Goal: Use online tool/utility: Utilize a website feature to perform a specific function

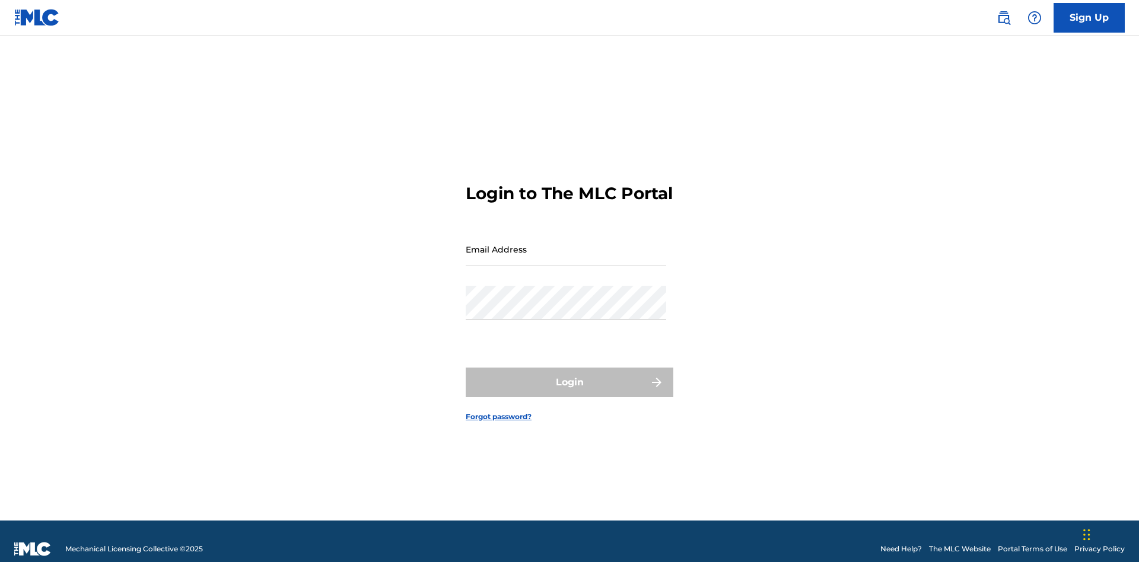
scroll to position [15, 0]
click at [566, 244] on input "Email Address" at bounding box center [566, 250] width 201 height 34
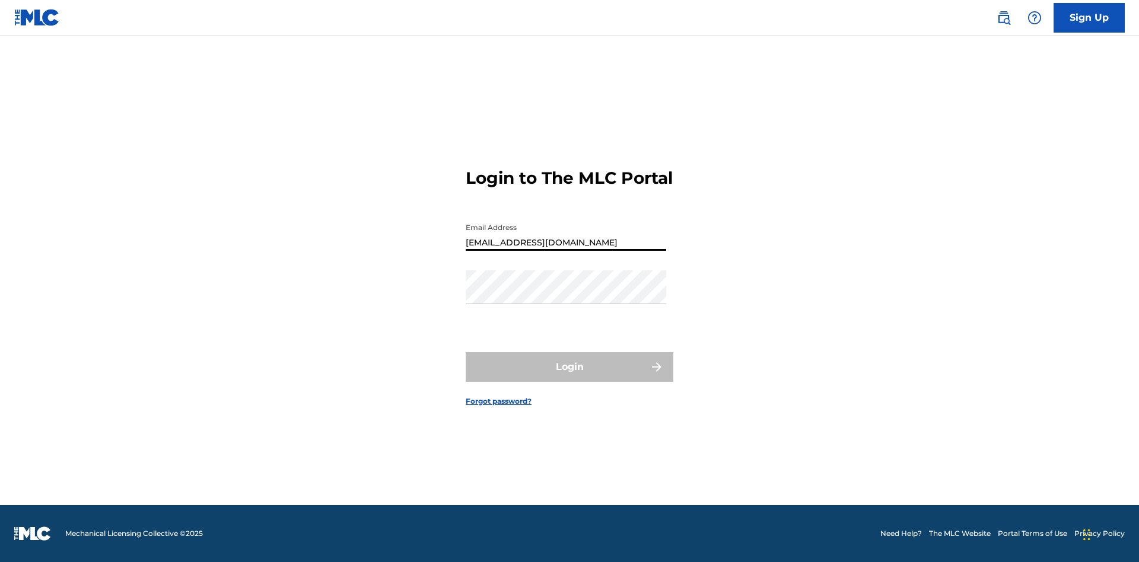
type input "[EMAIL_ADDRESS][DOMAIN_NAME]"
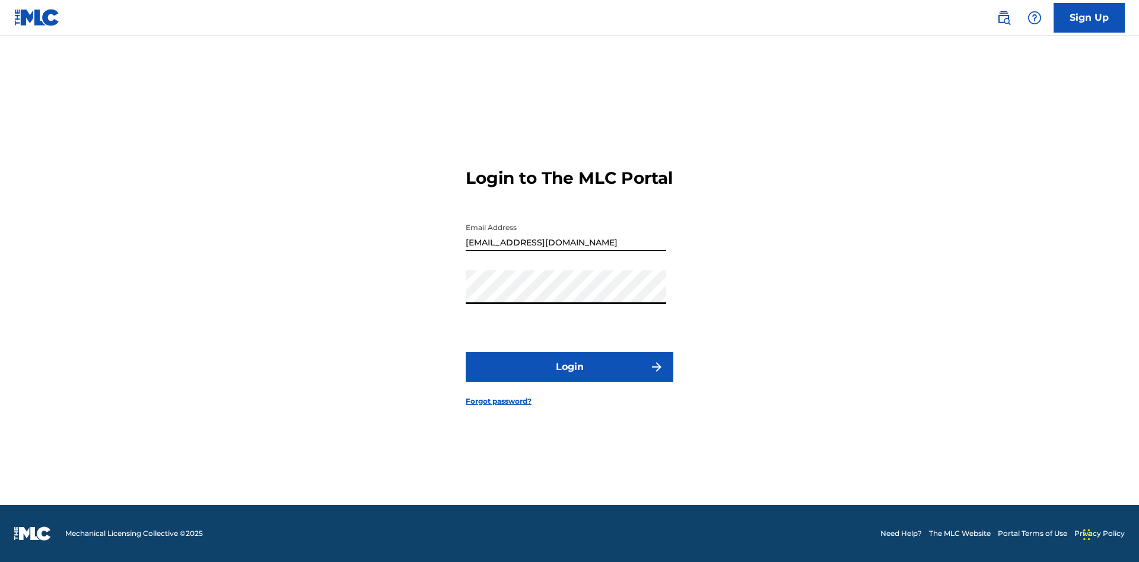
click at [570, 377] on button "Login" at bounding box center [570, 367] width 208 height 30
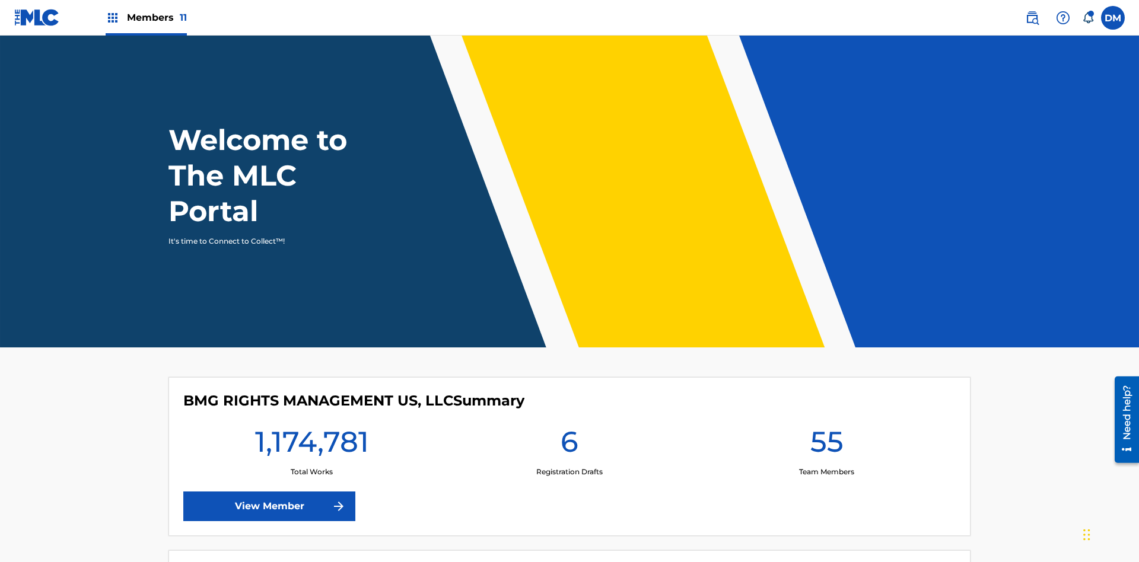
scroll to position [51, 0]
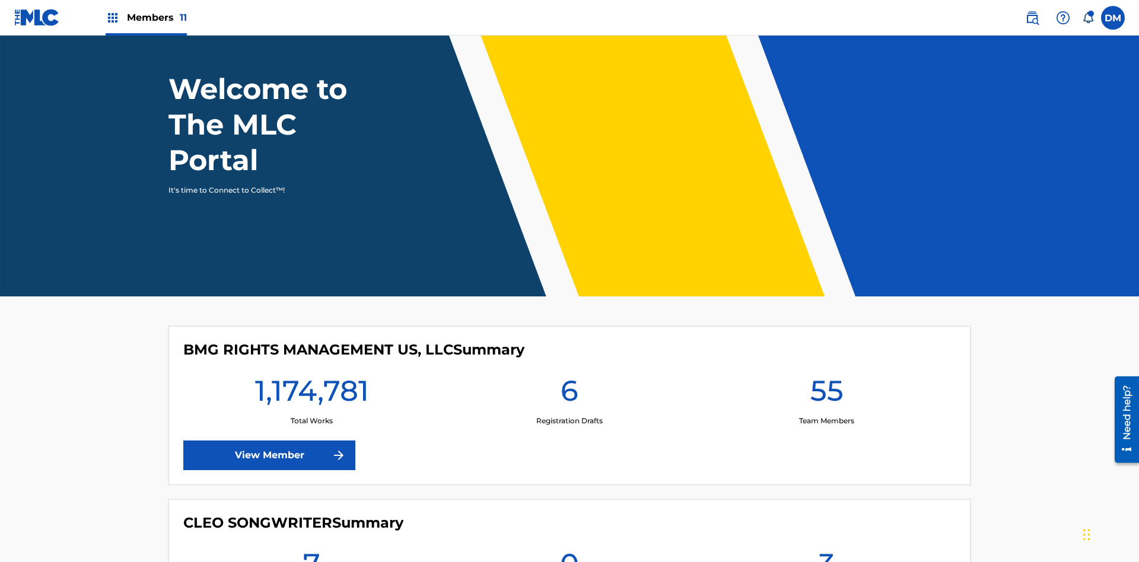
click at [146, 17] on span "Members 11" at bounding box center [157, 18] width 60 height 14
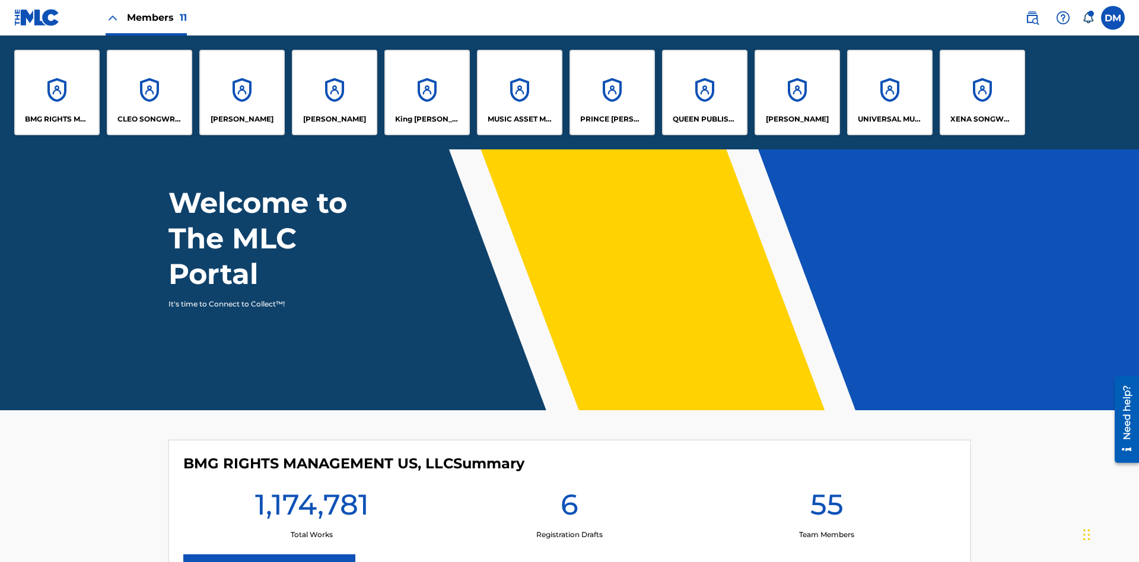
scroll to position [0, 0]
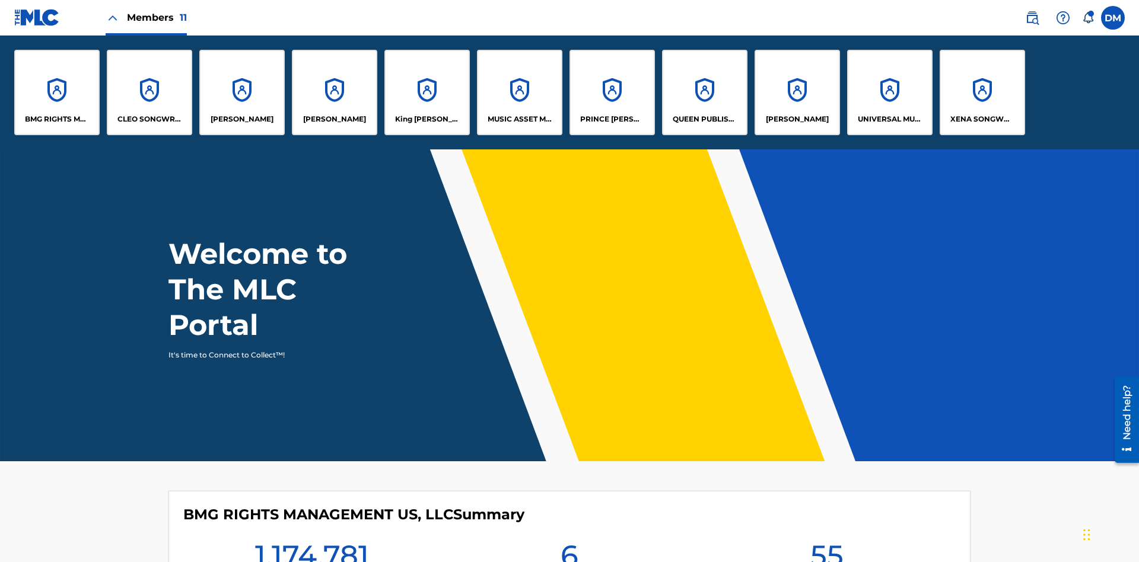
click at [797, 119] on p "[PERSON_NAME]" at bounding box center [797, 119] width 63 height 11
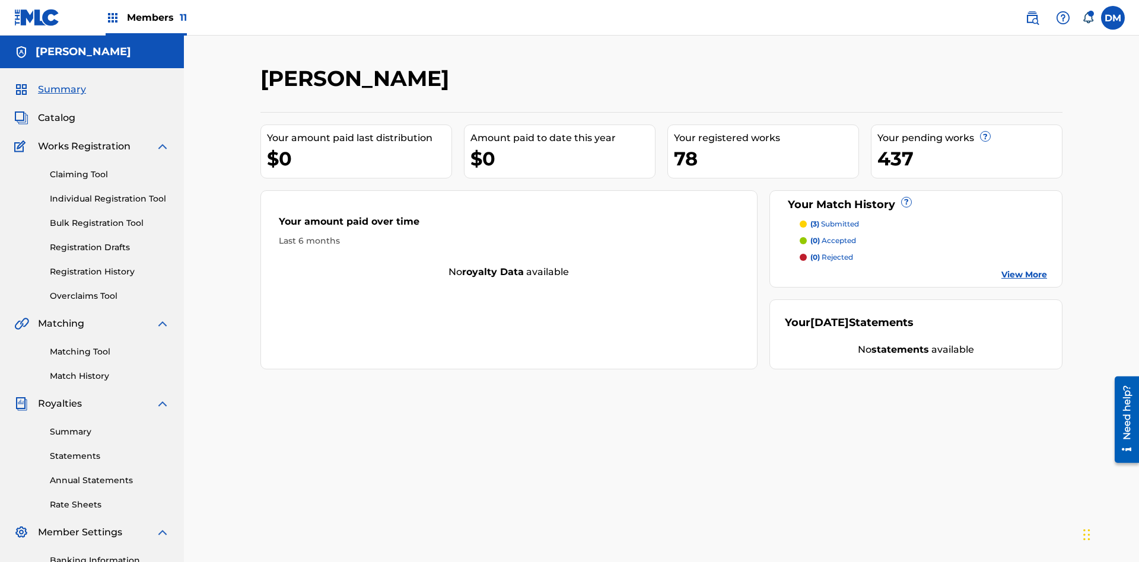
click at [110, 346] on link "Matching Tool" at bounding box center [110, 352] width 120 height 12
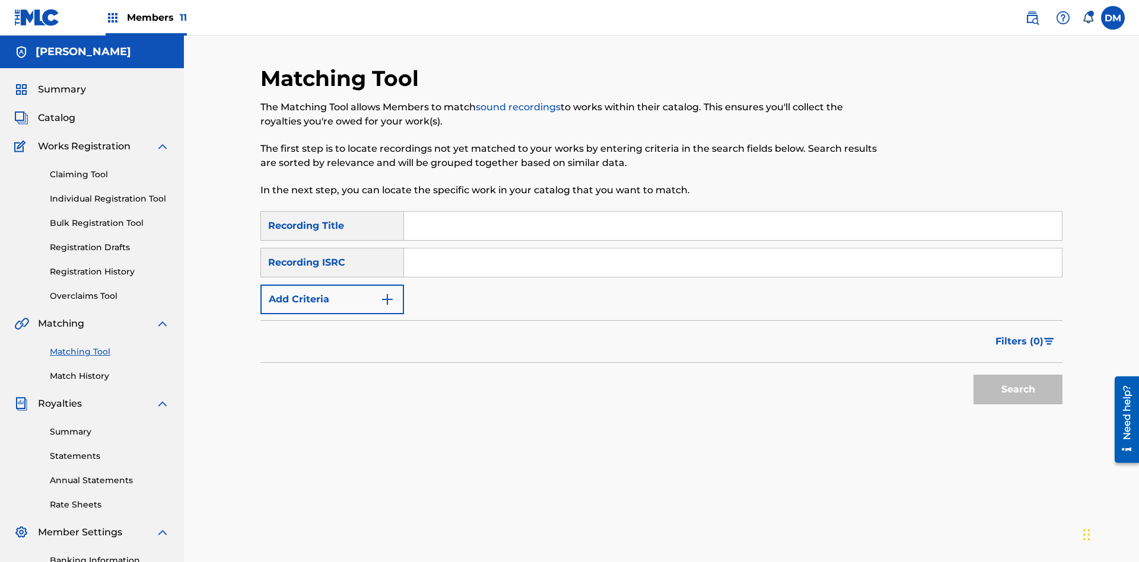
click at [332, 285] on button "Add Criteria" at bounding box center [332, 300] width 144 height 30
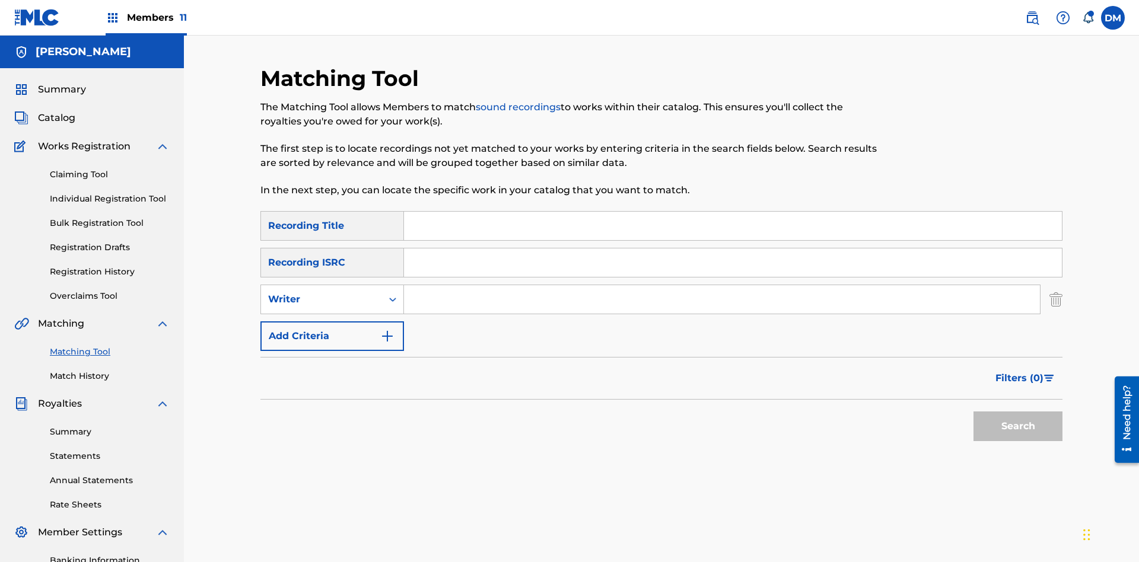
scroll to position [173, 0]
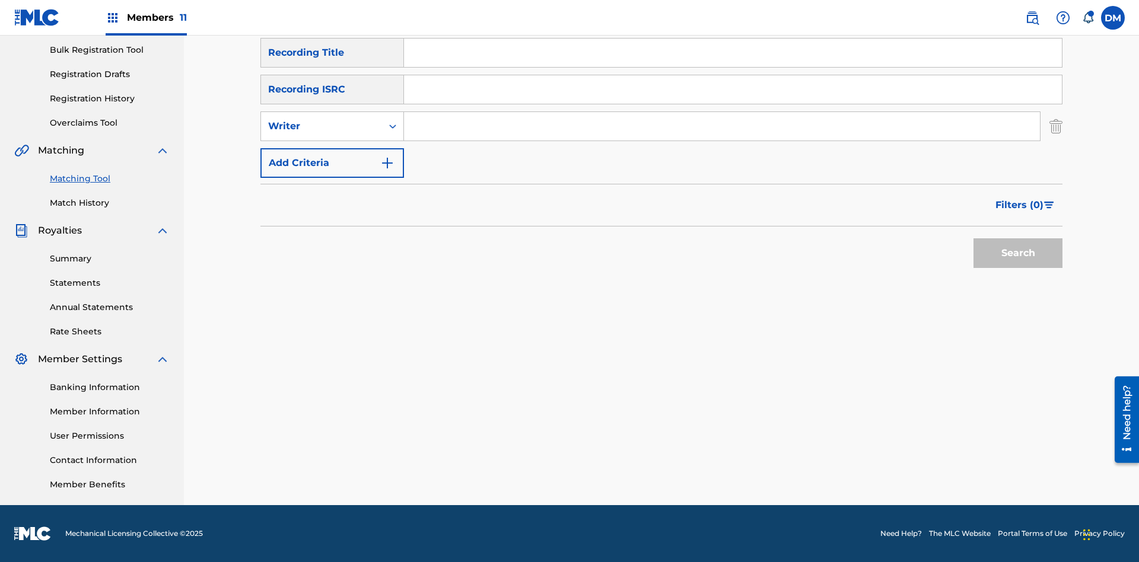
click at [722, 126] on input "Search Form" at bounding box center [722, 126] width 636 height 28
type input "[PERSON_NAME]"
click at [1018, 253] on button "Search" at bounding box center [1018, 254] width 89 height 30
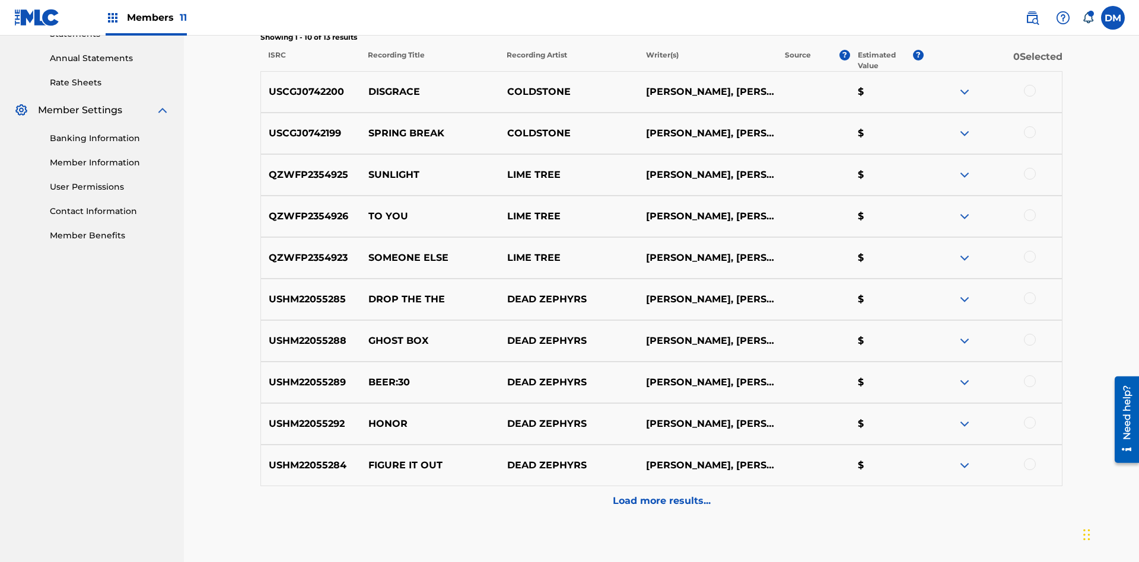
click at [1029, 85] on div at bounding box center [1030, 91] width 12 height 12
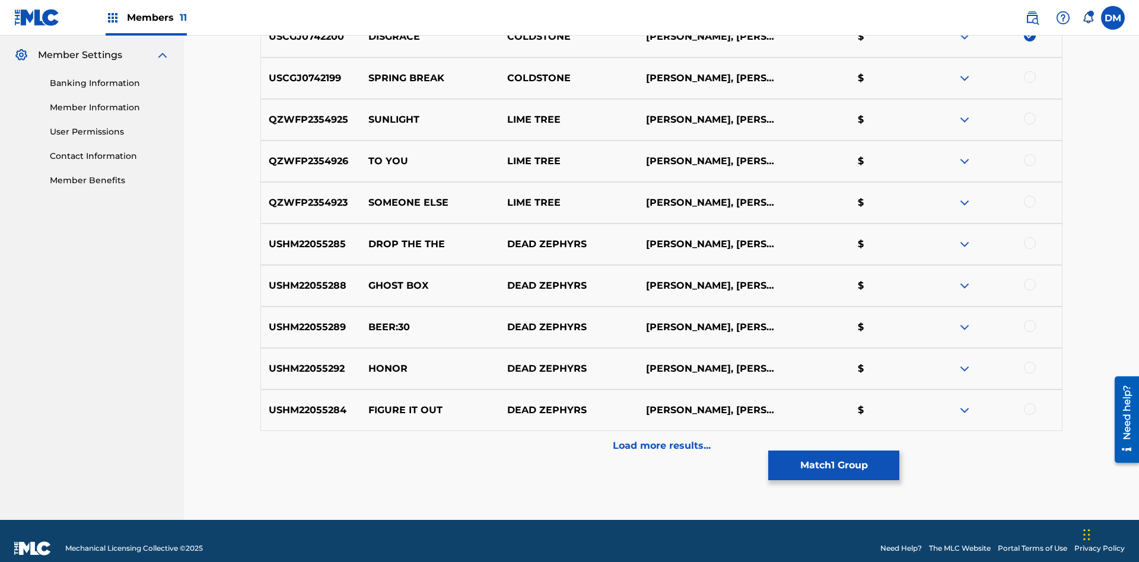
click at [1029, 77] on div at bounding box center [1030, 77] width 12 height 12
click at [834, 466] on button "Match 2 Groups" at bounding box center [833, 466] width 131 height 30
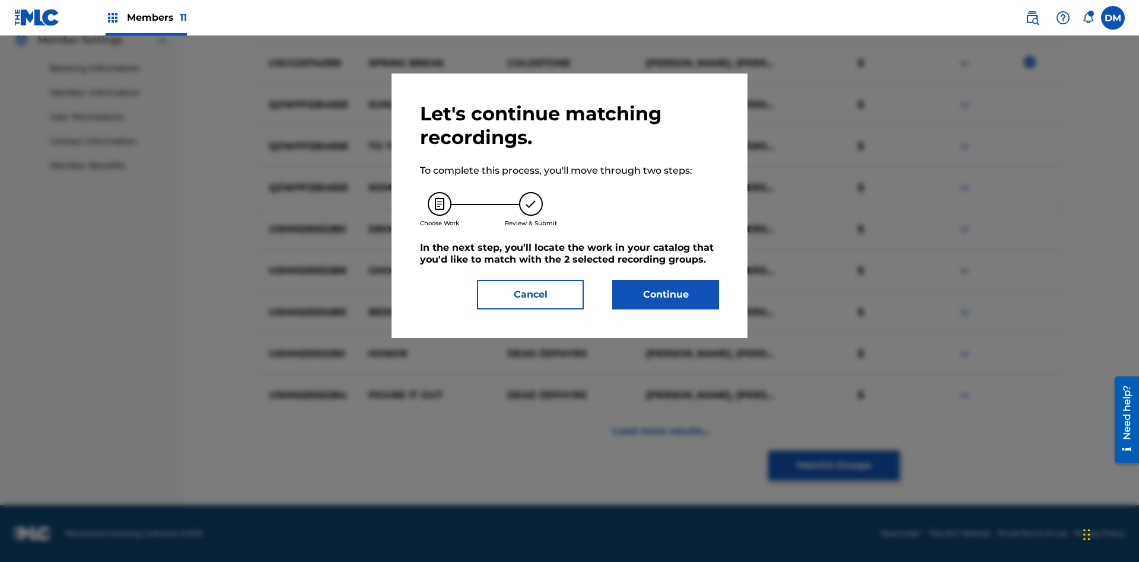
click at [666, 295] on button "Continue" at bounding box center [665, 295] width 107 height 30
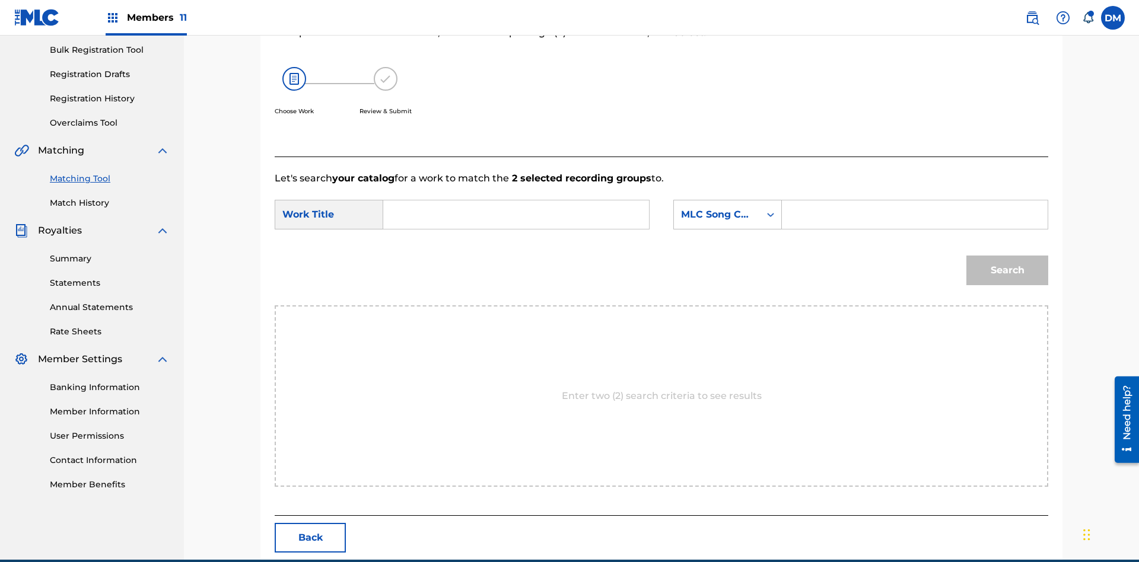
scroll to position [228, 0]
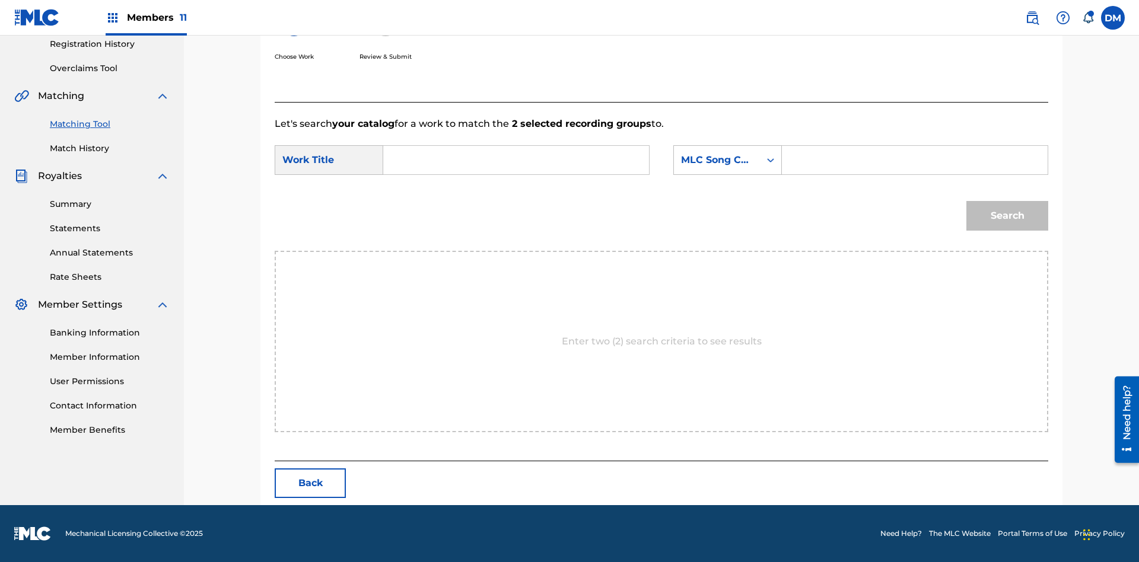
click at [516, 160] on input "Search Form" at bounding box center [516, 160] width 246 height 28
type input "GOODBYE"
click at [914, 160] on input "Search Form" at bounding box center [915, 160] width 246 height 28
type input "GV8XIE"
click at [1007, 216] on button "Search" at bounding box center [1008, 216] width 82 height 30
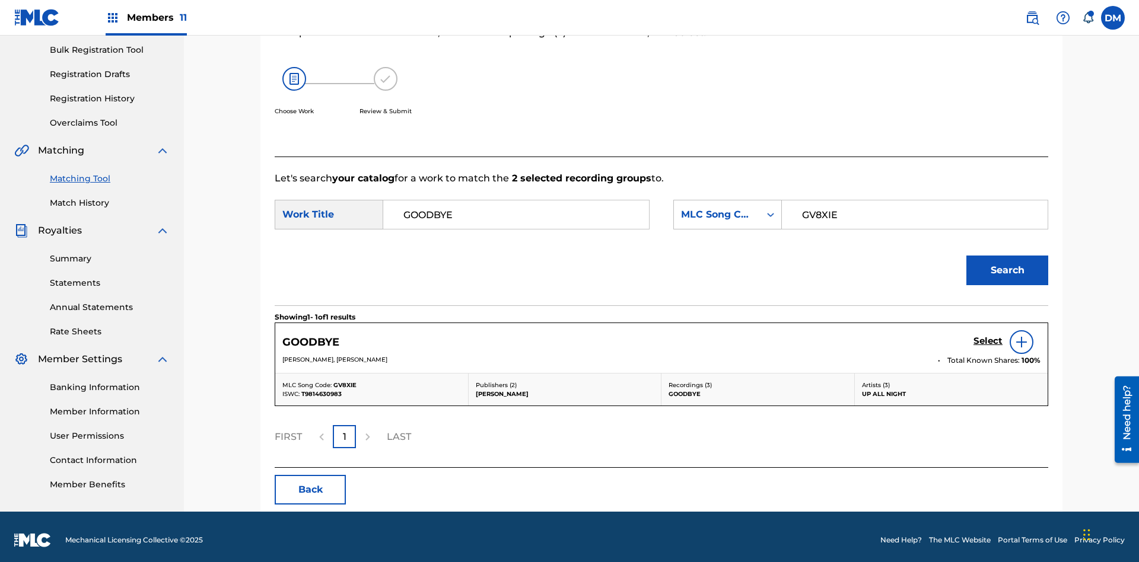
scroll to position [180, 0]
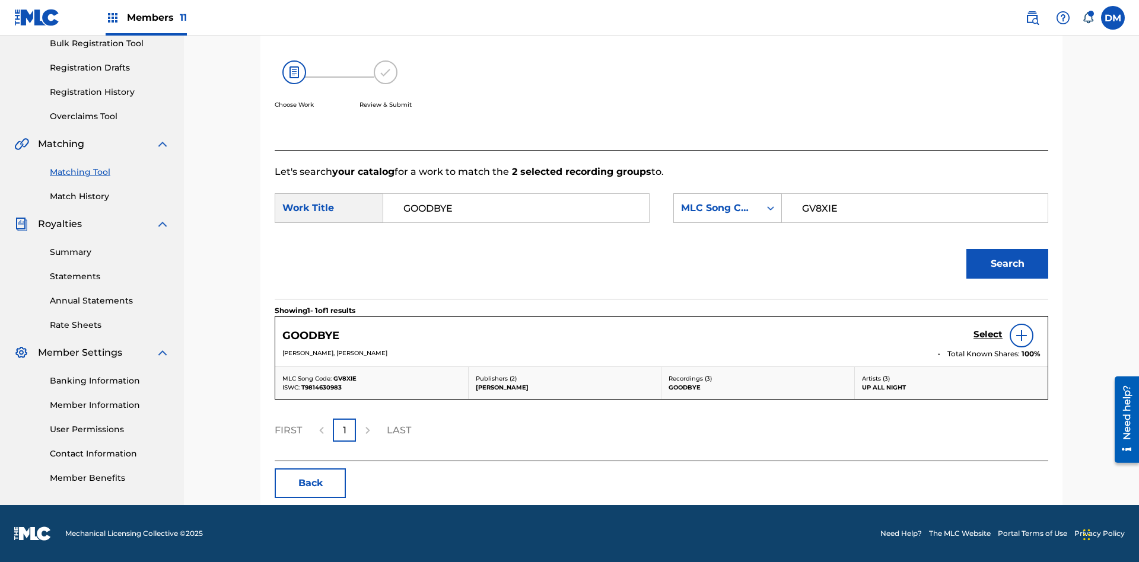
click at [988, 335] on h5 "Select" at bounding box center [988, 334] width 29 height 11
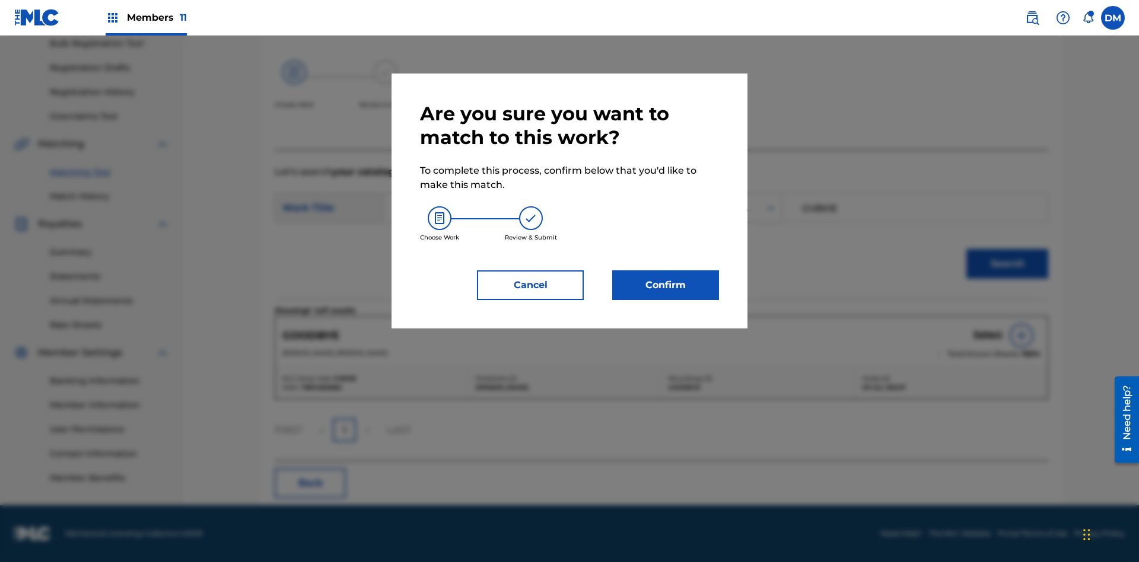
click at [666, 285] on button "Confirm" at bounding box center [665, 286] width 107 height 30
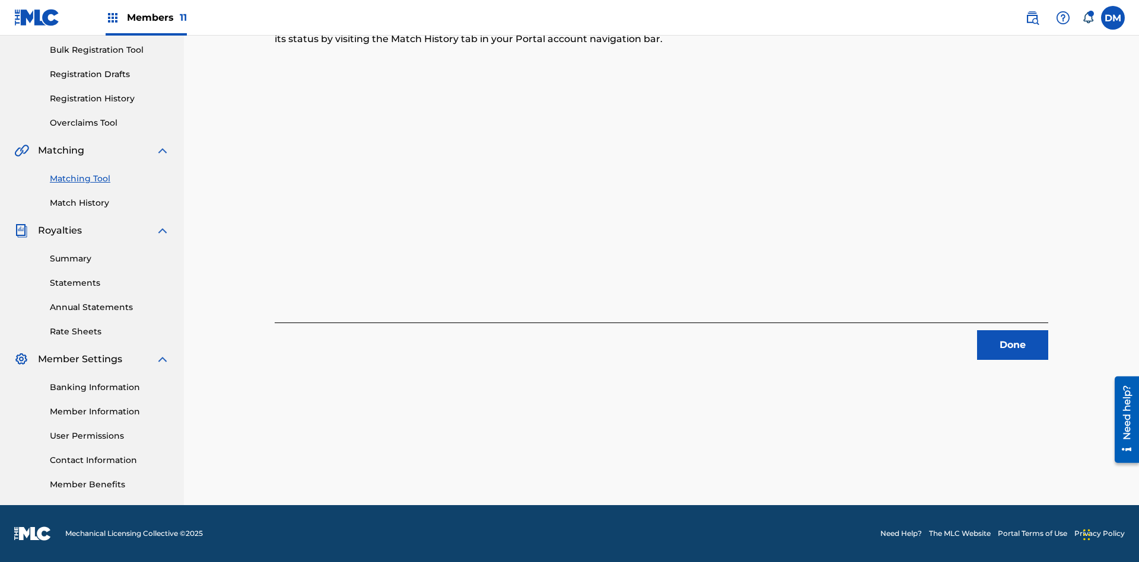
scroll to position [52, 0]
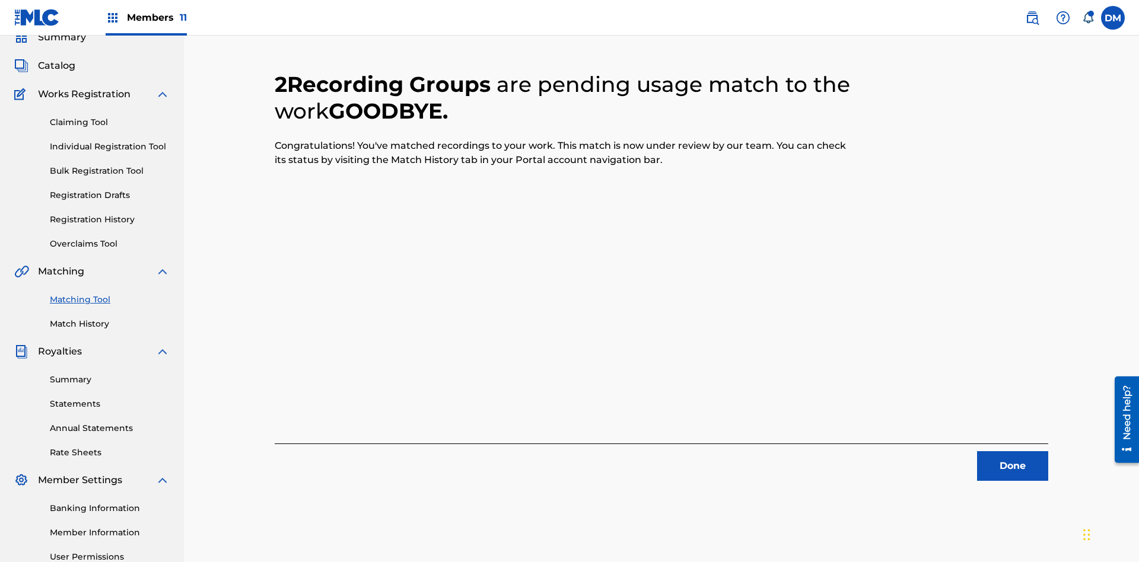
click at [110, 318] on link "Match History" at bounding box center [110, 324] width 120 height 12
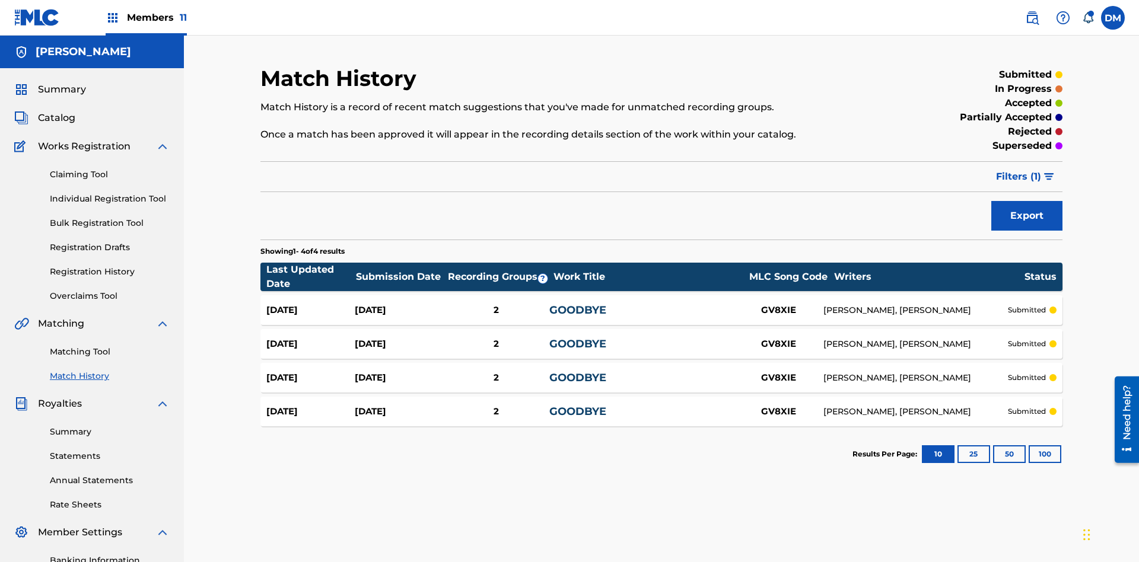
click at [662, 303] on div "GOODBYE" at bounding box center [641, 311] width 185 height 16
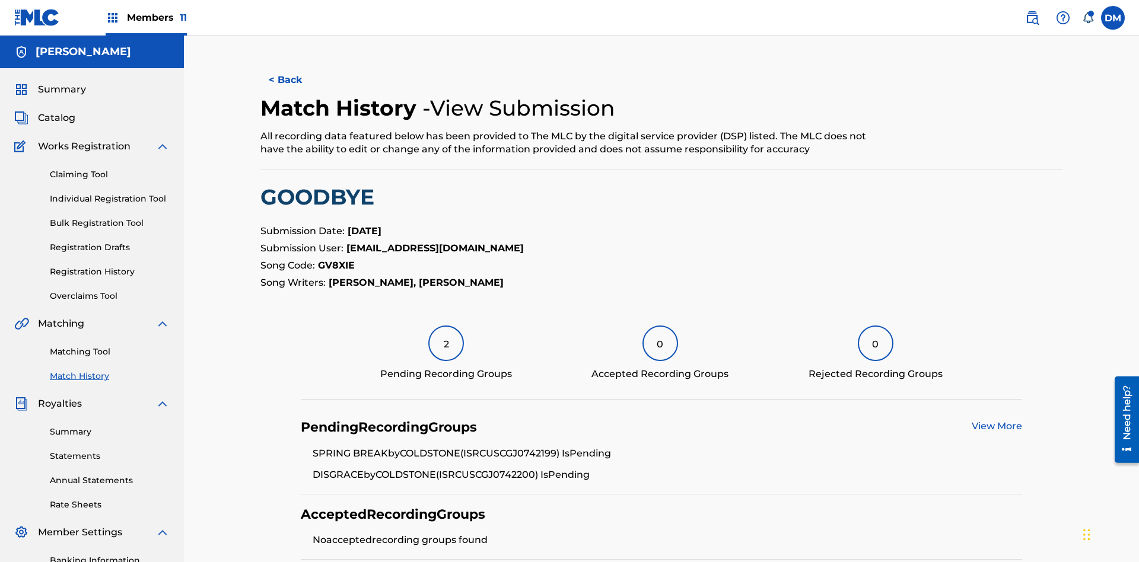
click at [997, 421] on link "View More" at bounding box center [997, 426] width 50 height 11
